Goal: Information Seeking & Learning: Learn about a topic

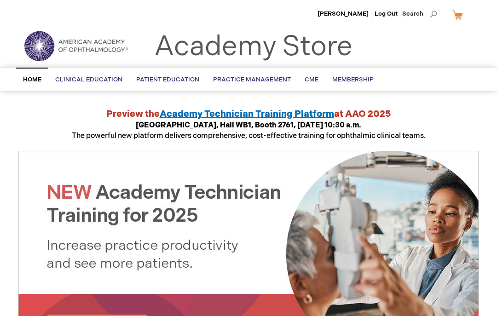
click at [299, 110] on span "Academy Technician Training Platform" at bounding box center [247, 114] width 174 height 11
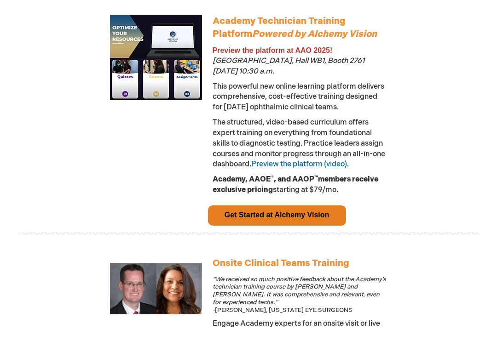
click at [335, 196] on link "Preview the platform (video)" at bounding box center [299, 200] width 96 height 9
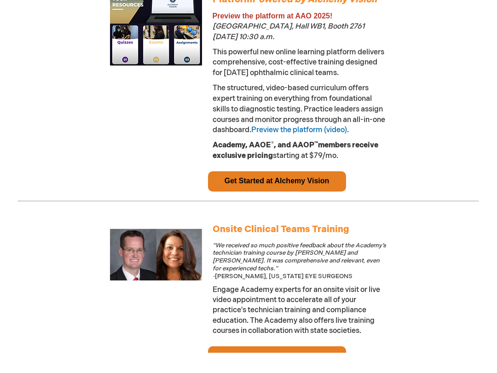
scroll to position [564, 0]
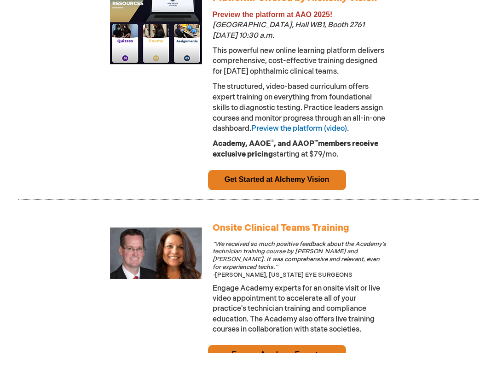
click at [328, 196] on link "Get Started at Alchemy Vision" at bounding box center [276, 200] width 105 height 8
